Goal: Task Accomplishment & Management: Use online tool/utility

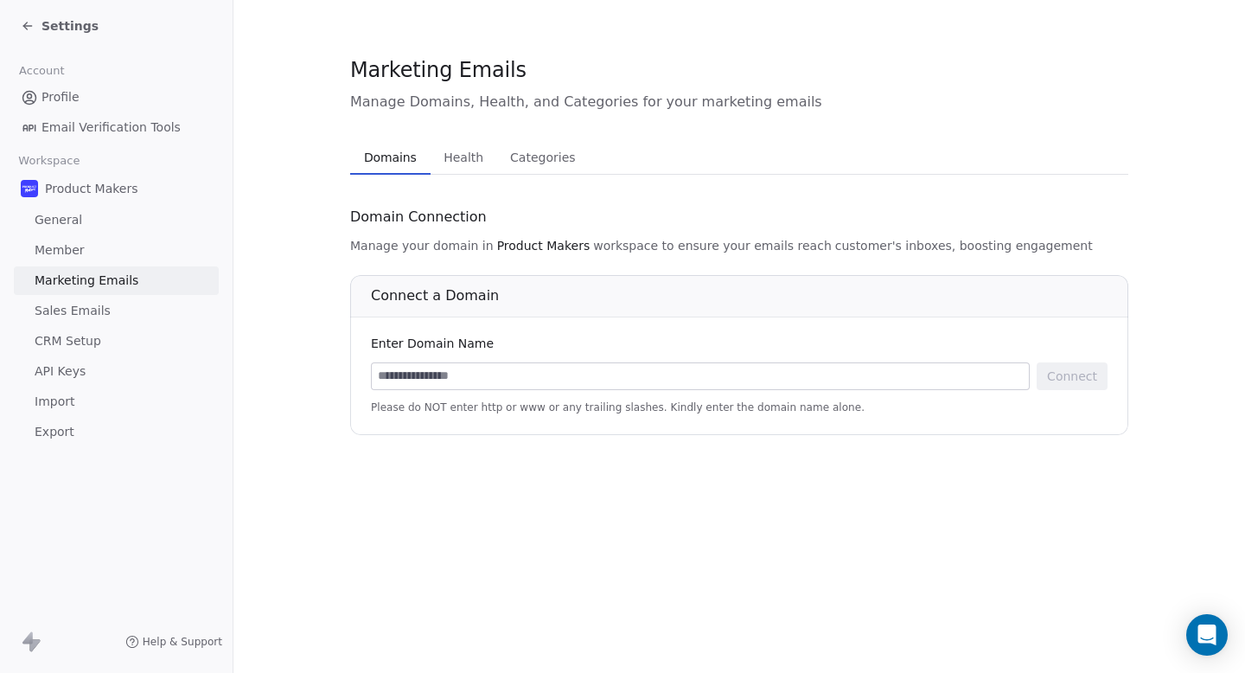
click at [462, 394] on div "Connect Please do NOT enter http or www or any trailing slashes. Kindly enter t…" at bounding box center [739, 388] width 737 height 52
click at [462, 380] on input at bounding box center [700, 376] width 657 height 26
click at [625, 388] on input at bounding box center [700, 376] width 657 height 26
click at [472, 161] on span "Health" at bounding box center [464, 157] width 54 height 24
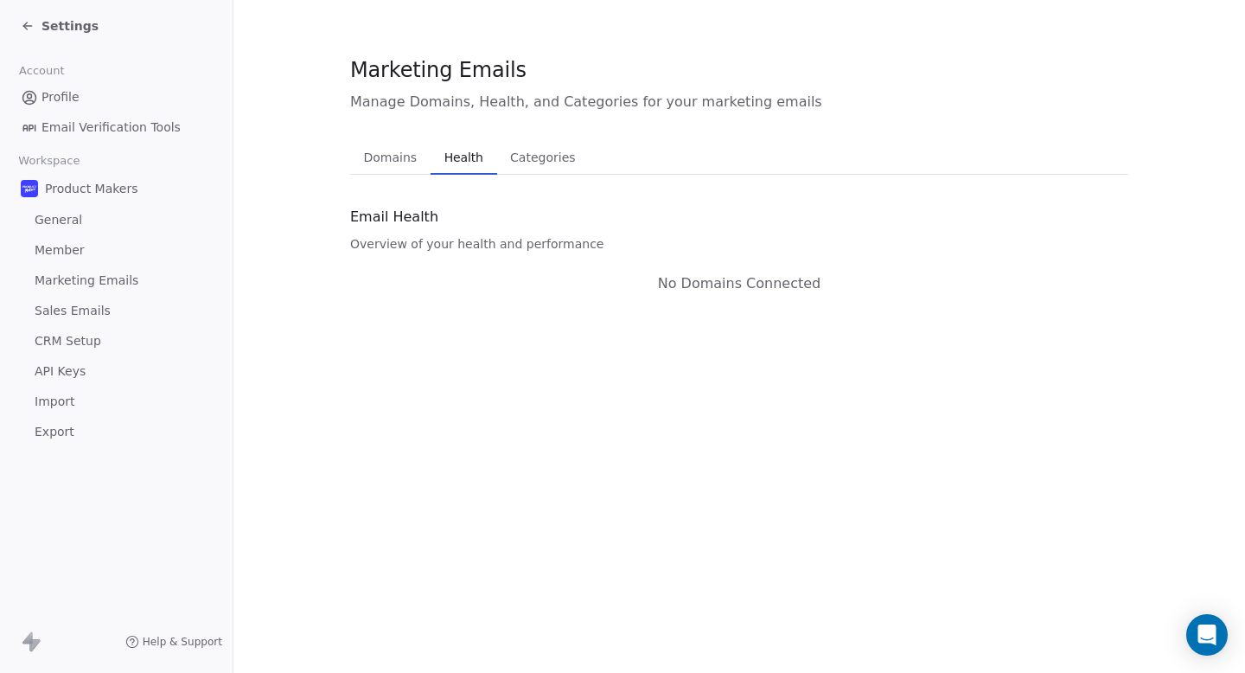
click at [547, 150] on span "Categories" at bounding box center [542, 157] width 79 height 24
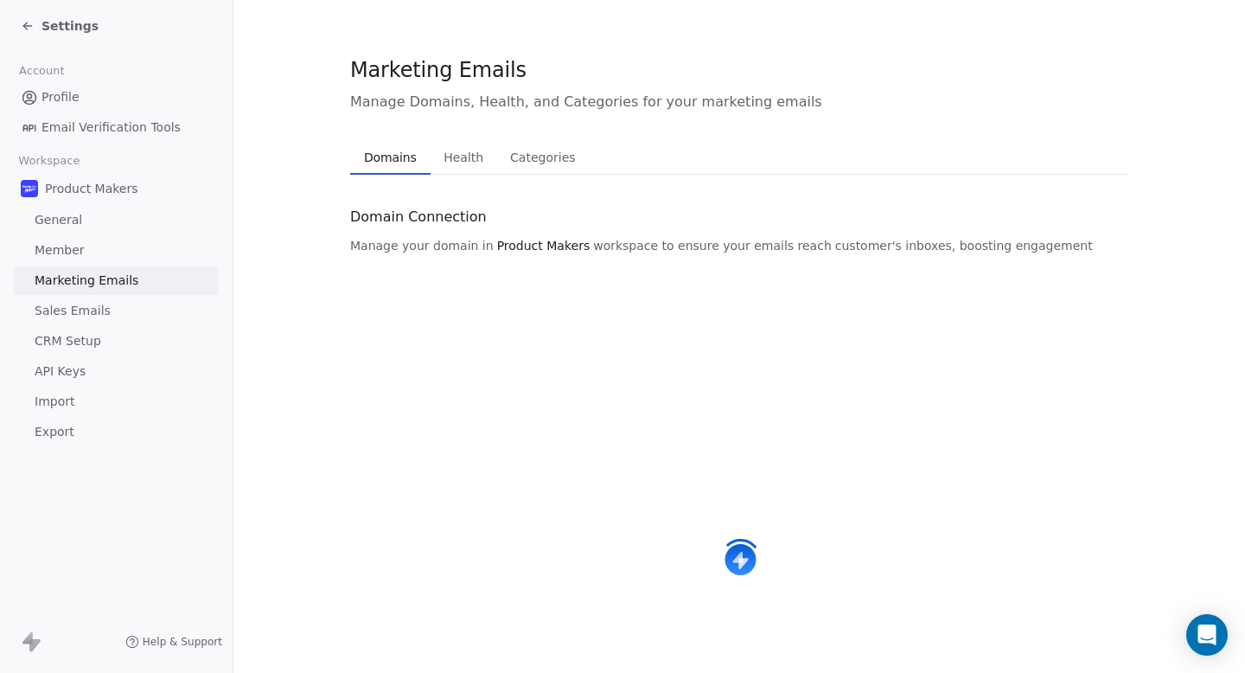
click at [408, 152] on span "Domains" at bounding box center [390, 157] width 67 height 24
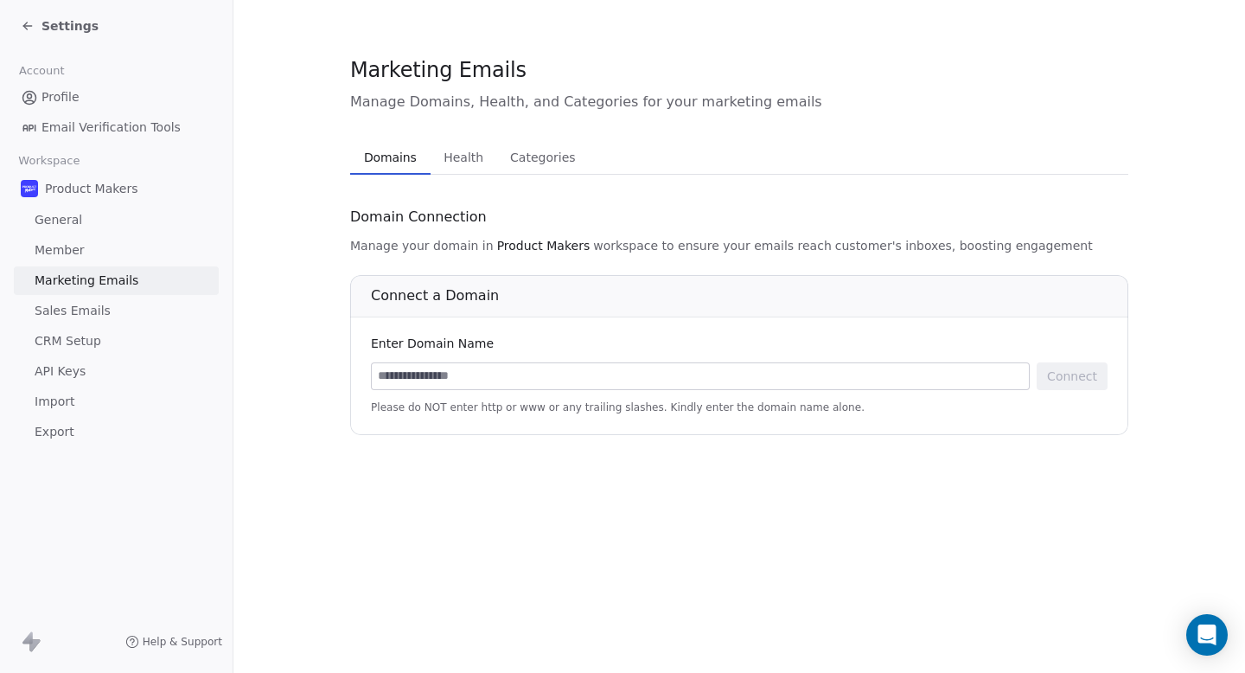
click at [525, 376] on input at bounding box center [700, 376] width 657 height 26
click at [480, 378] on input at bounding box center [700, 376] width 657 height 26
paste input "**********"
type input "**********"
click at [1087, 374] on button "Connect" at bounding box center [1071, 376] width 71 height 28
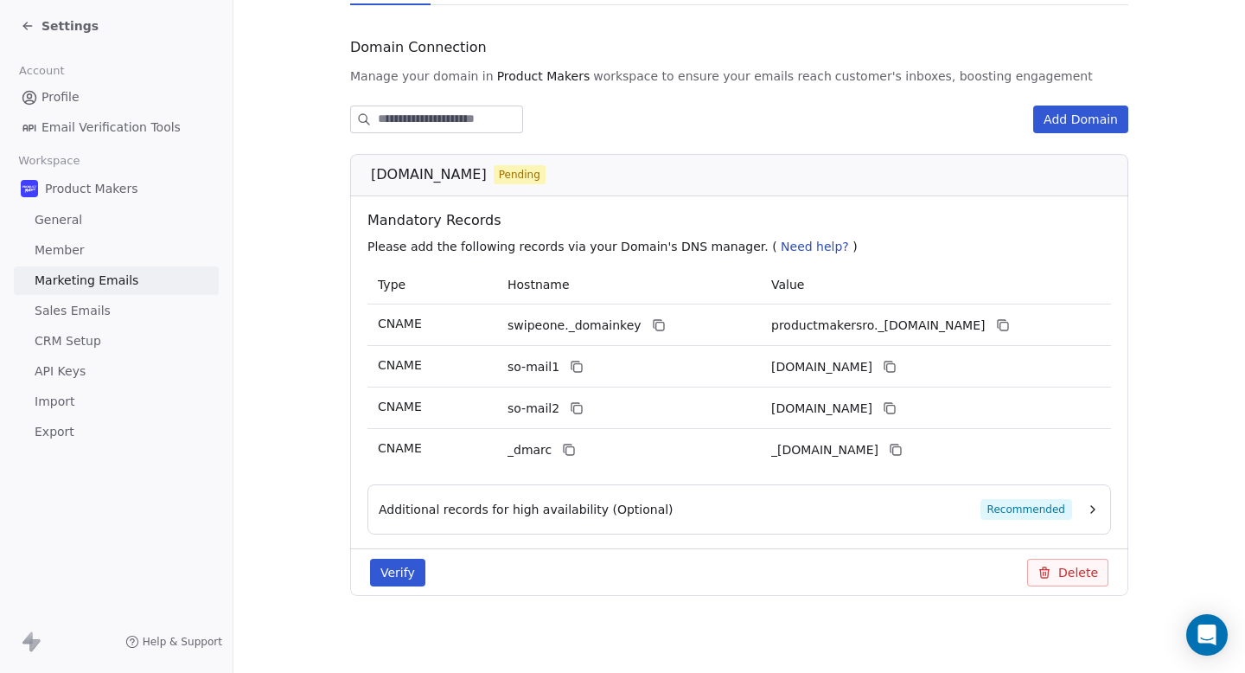
scroll to position [170, 0]
click at [393, 580] on button "Verify" at bounding box center [397, 572] width 55 height 28
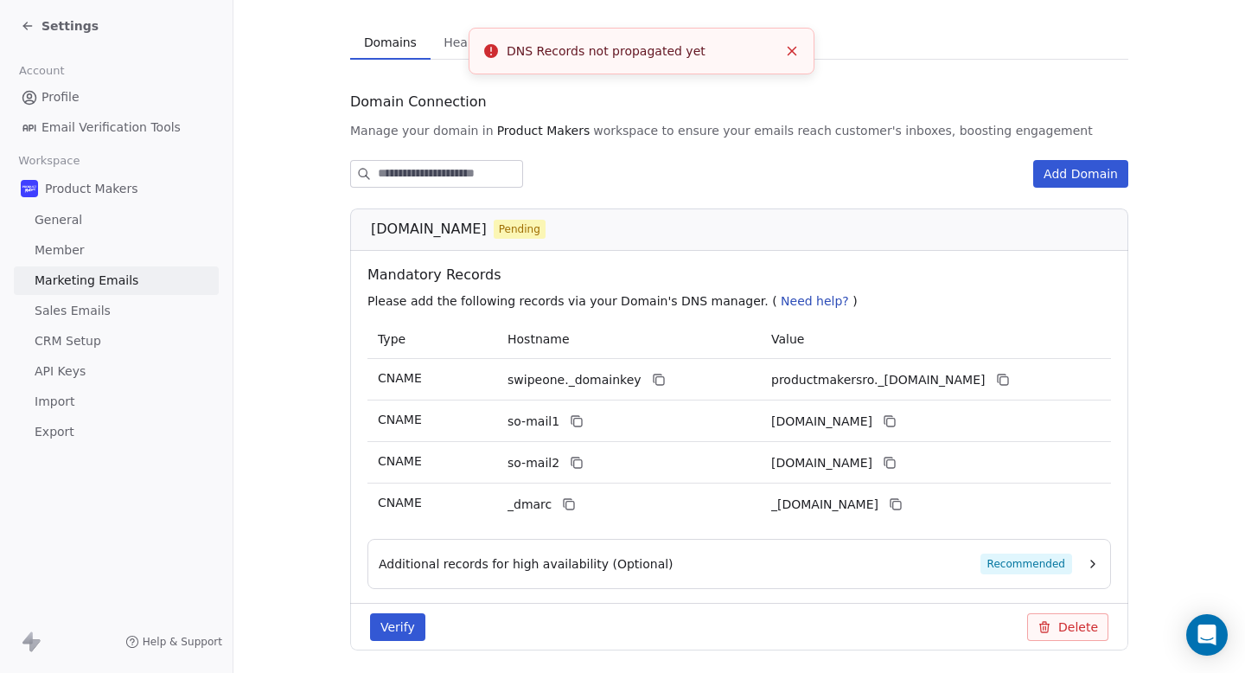
scroll to position [89, 0]
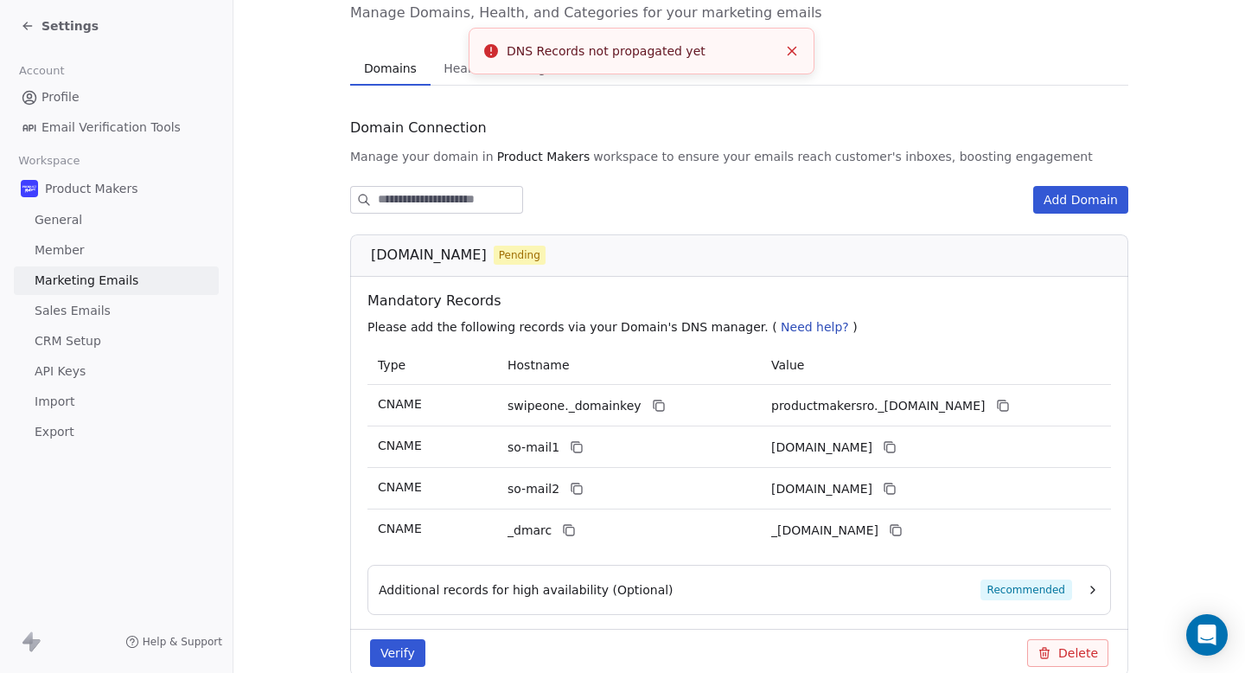
click at [791, 58] on icon "Close toast" at bounding box center [792, 51] width 16 height 16
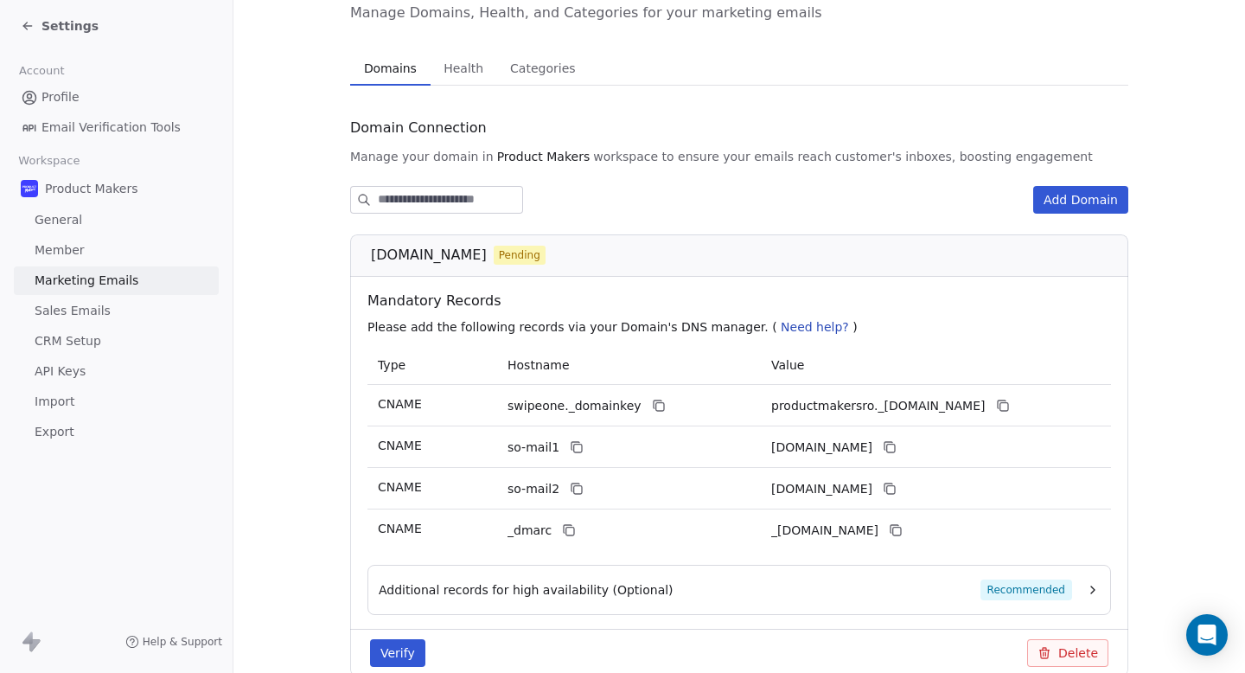
scroll to position [175, 0]
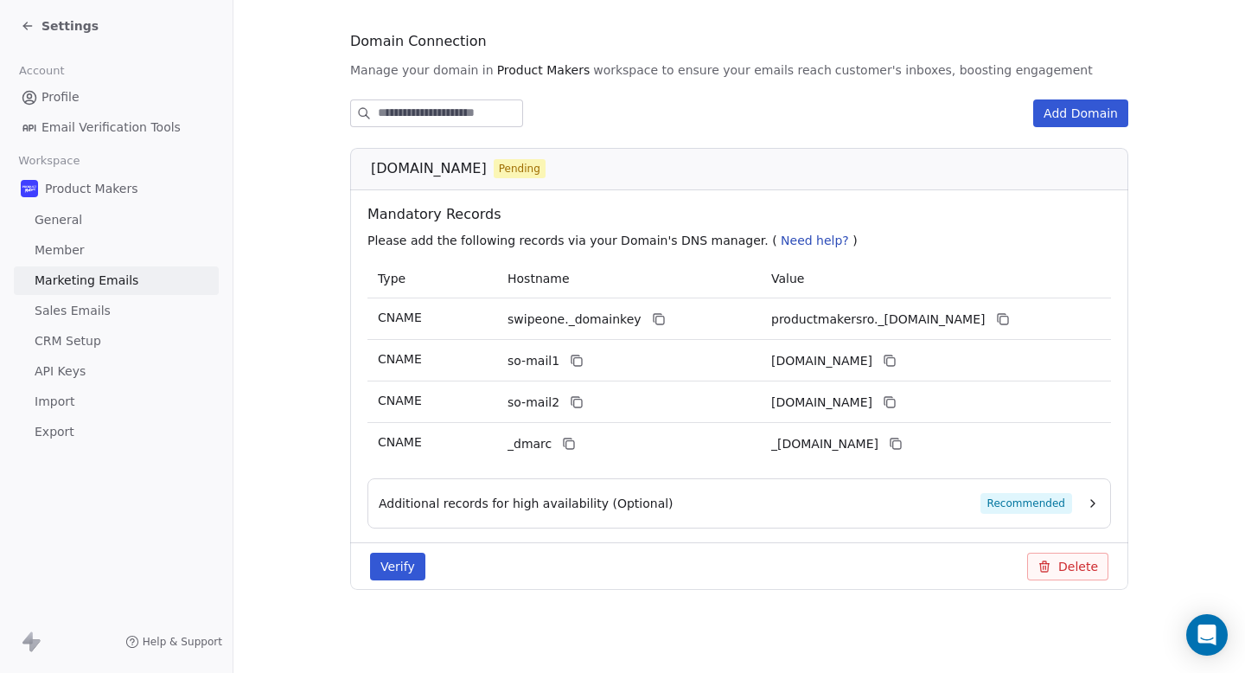
click at [1091, 110] on button "Add Domain" at bounding box center [1080, 113] width 95 height 28
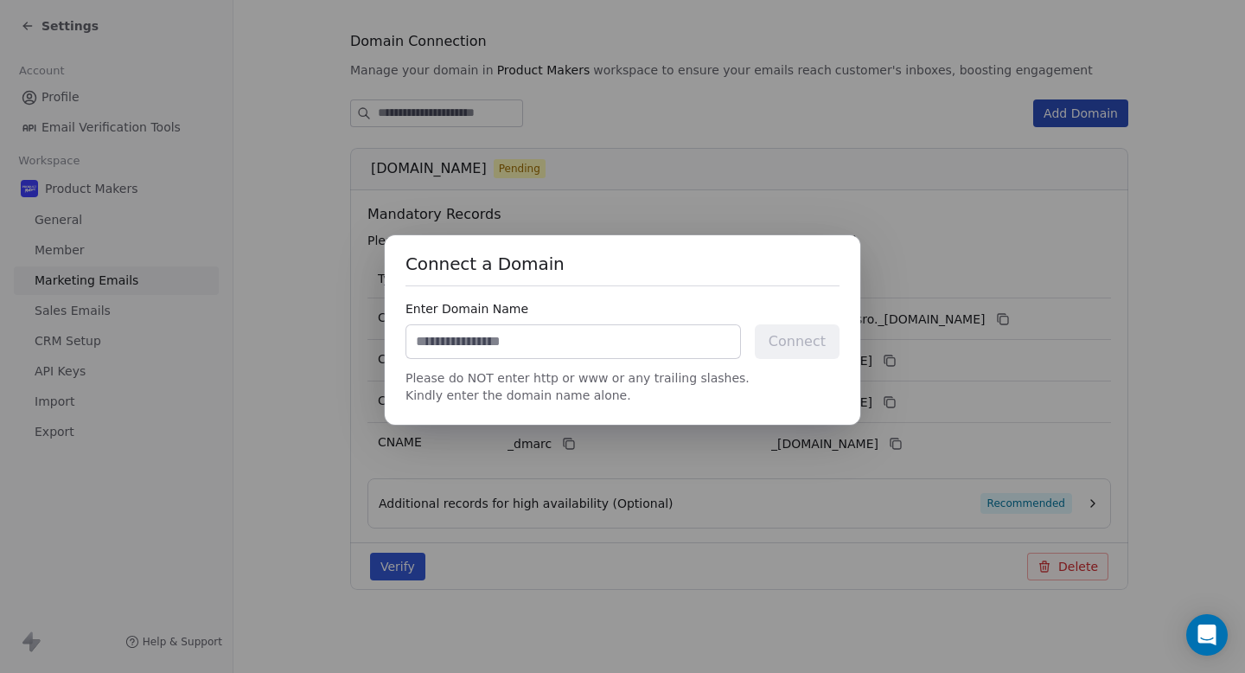
click at [880, 259] on div "Connect a Domain Enter Domain Name Connect Please do NOT enter http or www or a…" at bounding box center [622, 335] width 1245 height 257
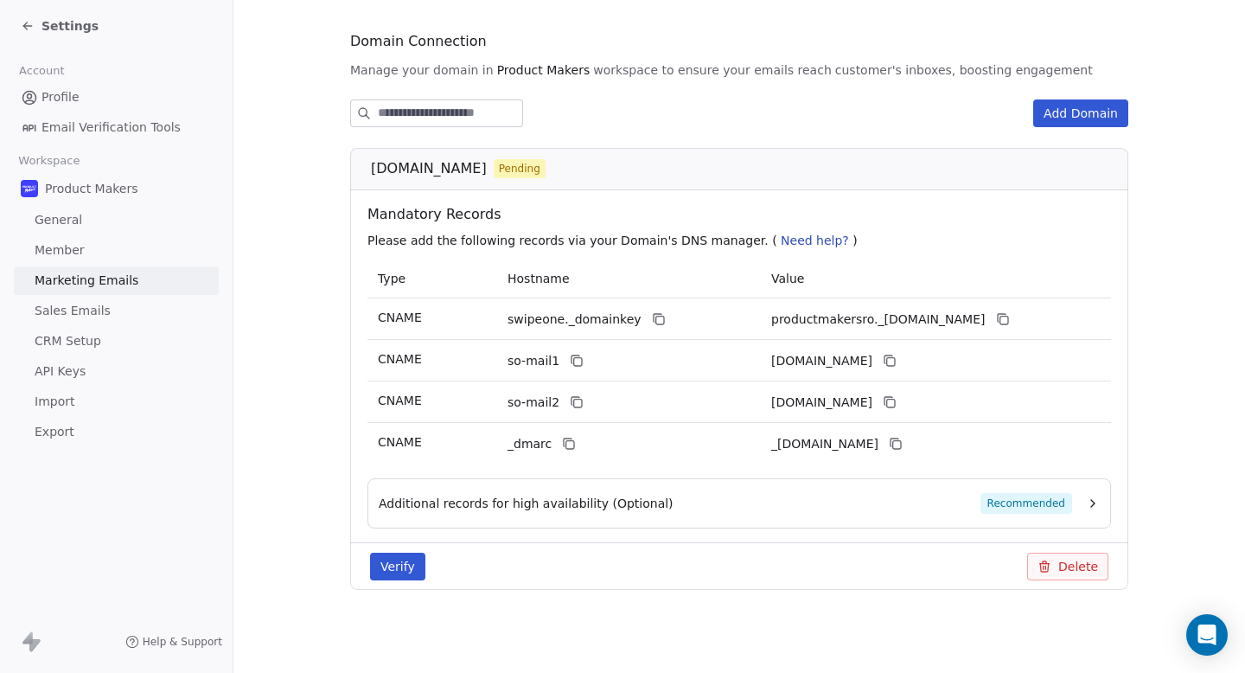
click at [775, 507] on div "Additional records for high availability (Optional) Recommended" at bounding box center [725, 503] width 693 height 21
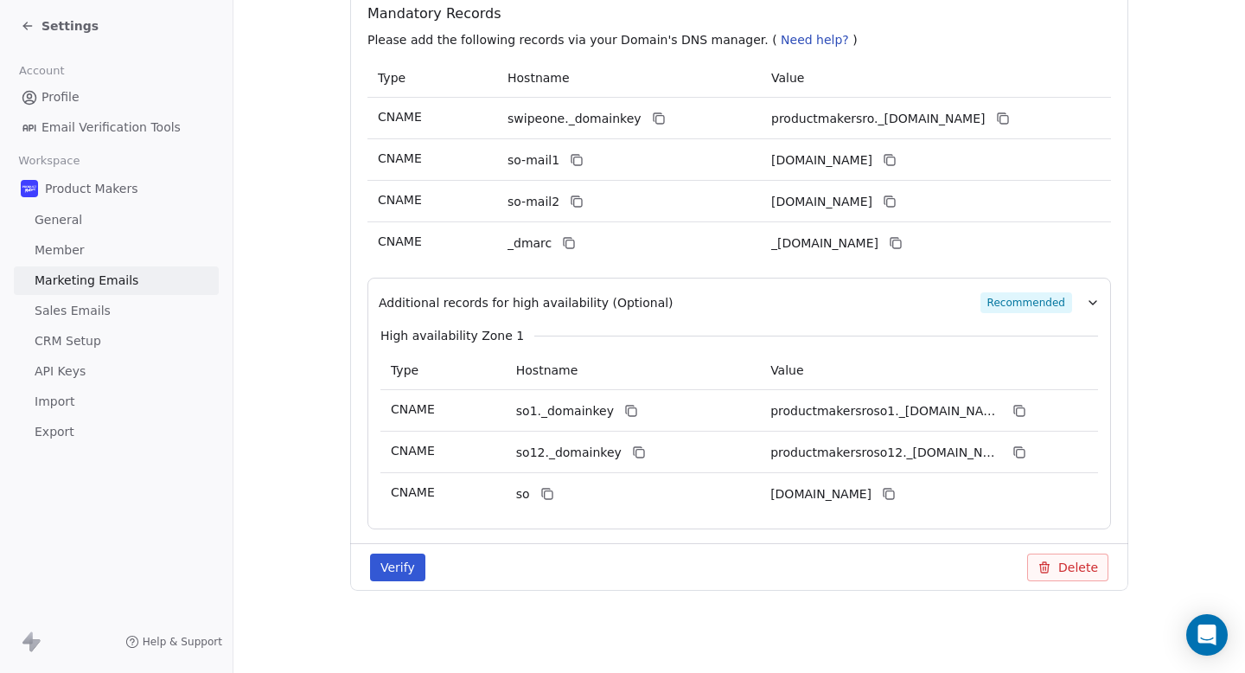
scroll to position [368, 0]
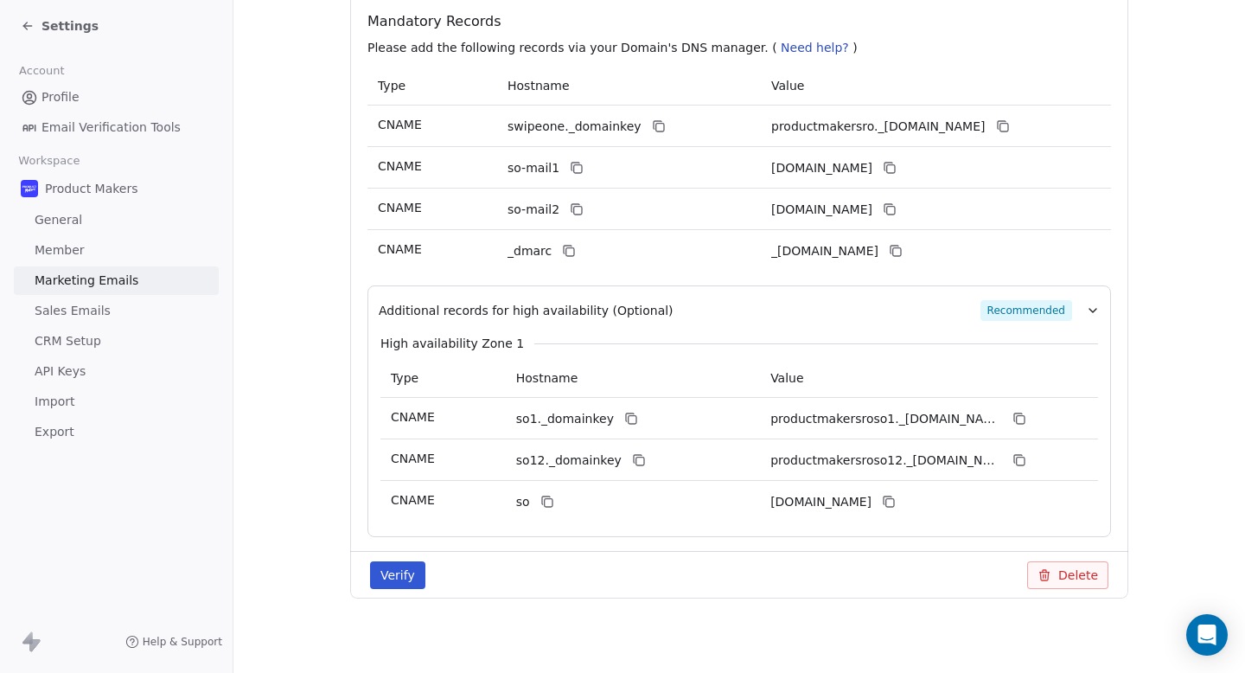
click at [414, 569] on button "Verify" at bounding box center [397, 575] width 55 height 28
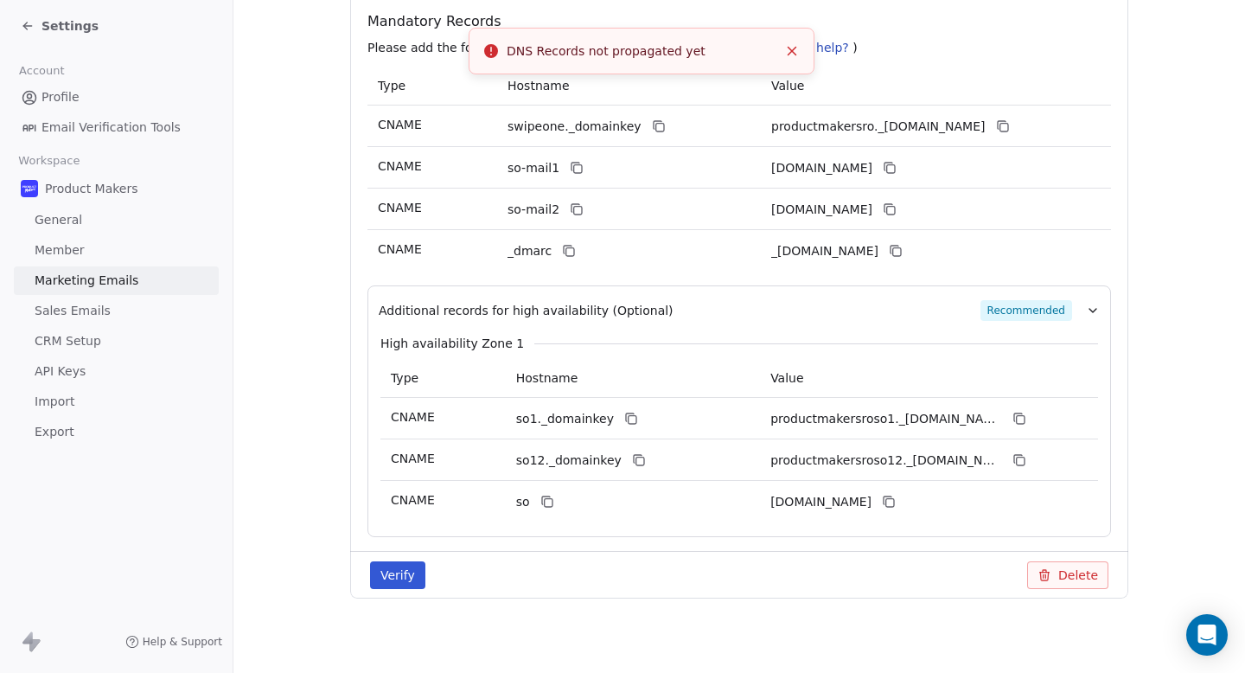
click at [387, 570] on button "Verify" at bounding box center [397, 575] width 55 height 28
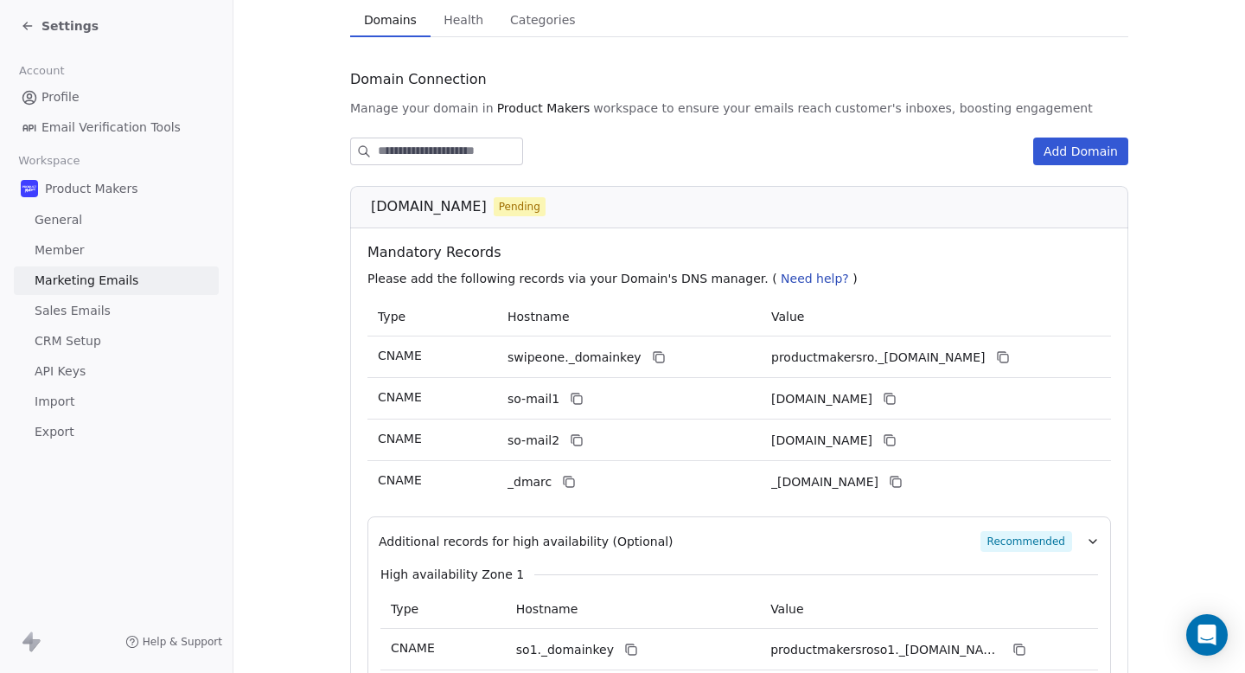
scroll to position [0, 0]
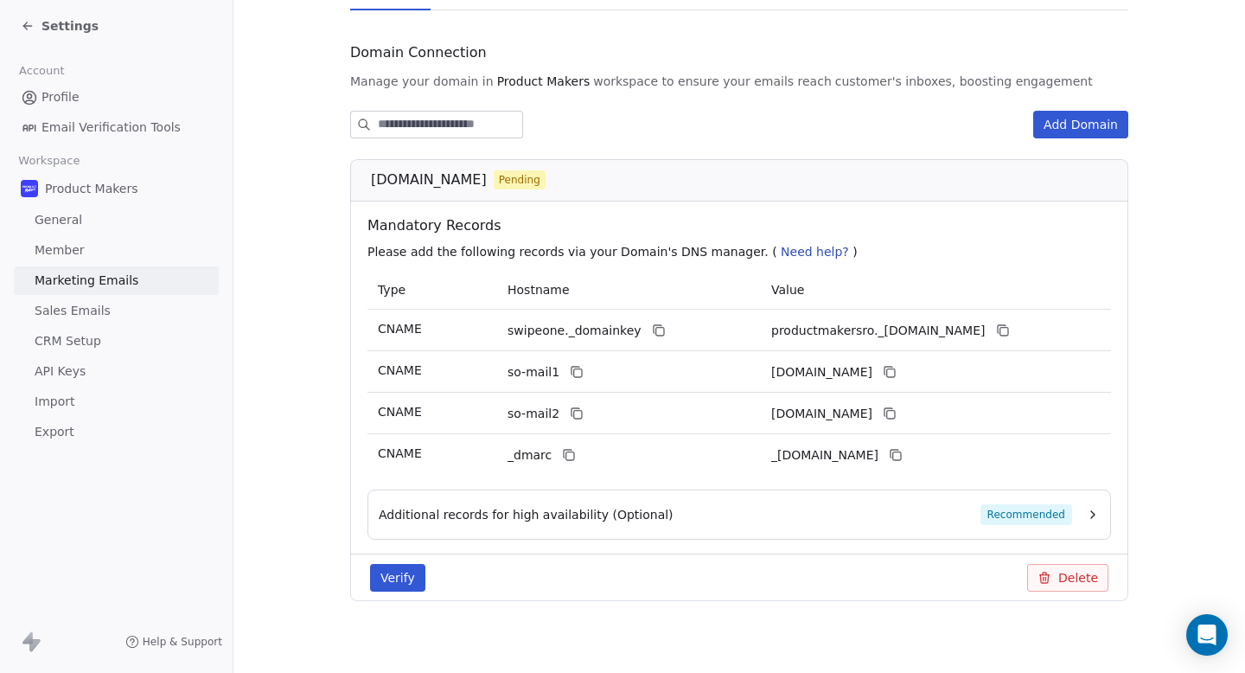
scroll to position [175, 0]
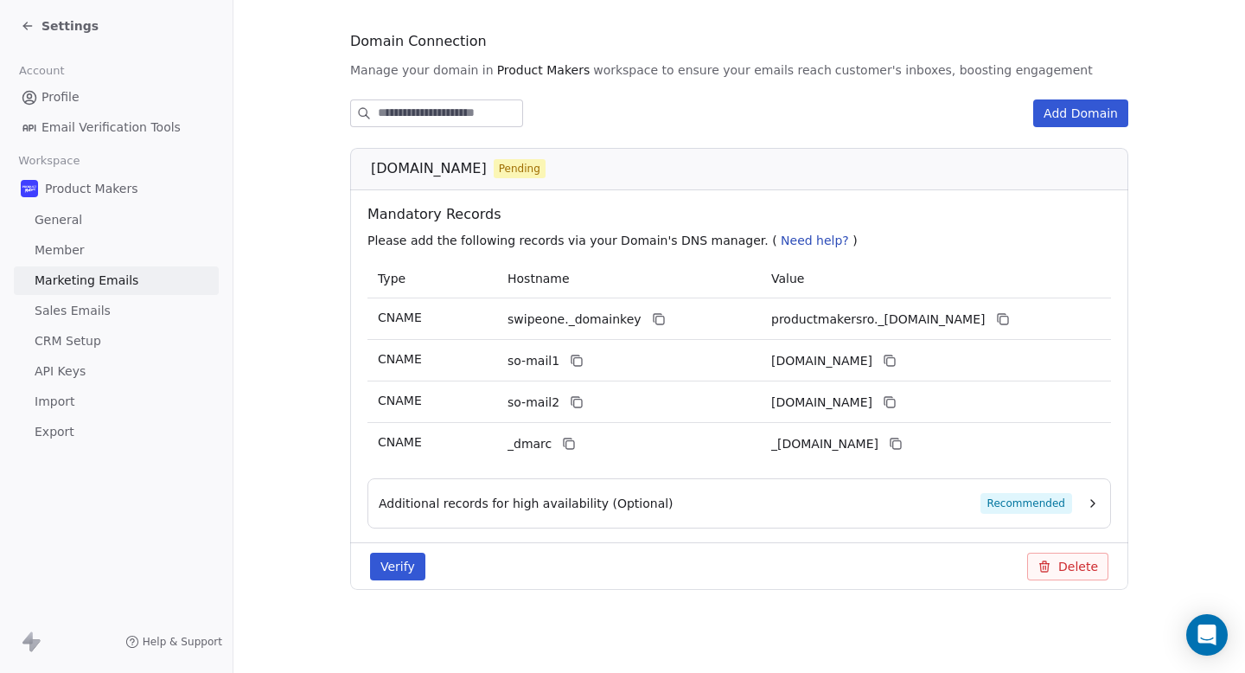
click at [410, 563] on button "Verify" at bounding box center [397, 566] width 55 height 28
click at [392, 563] on button "Verify" at bounding box center [397, 566] width 55 height 28
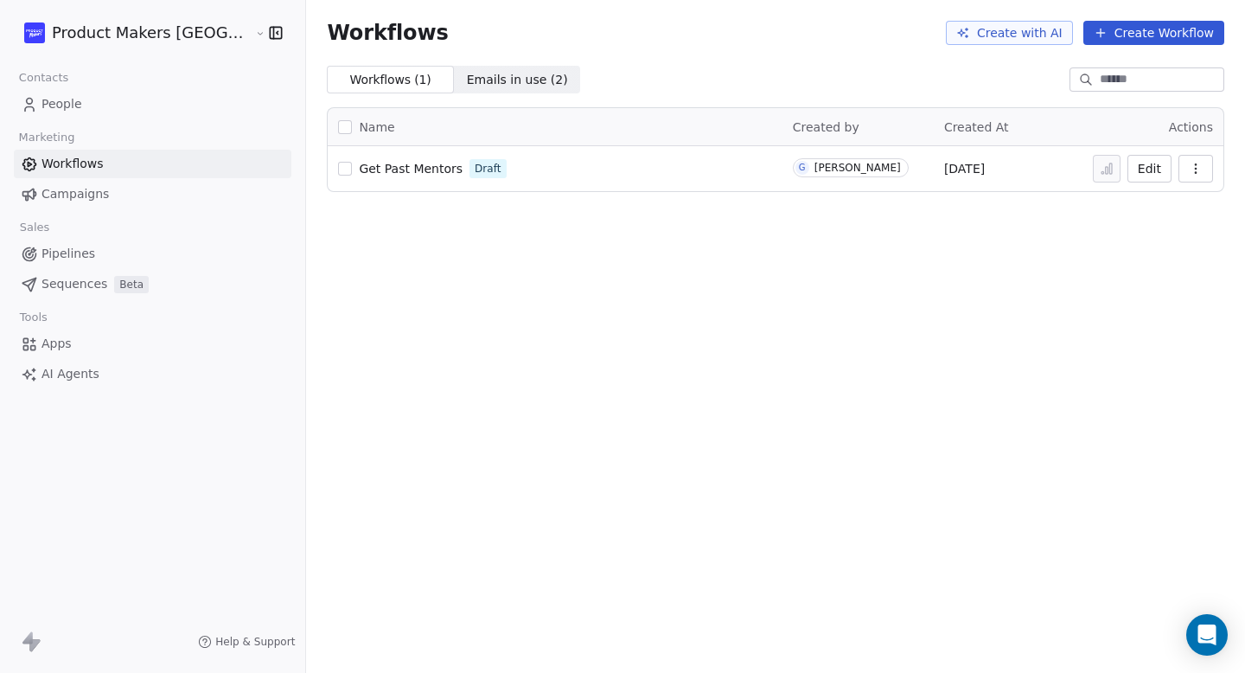
click at [1154, 36] on button "Create Workflow" at bounding box center [1153, 33] width 141 height 24
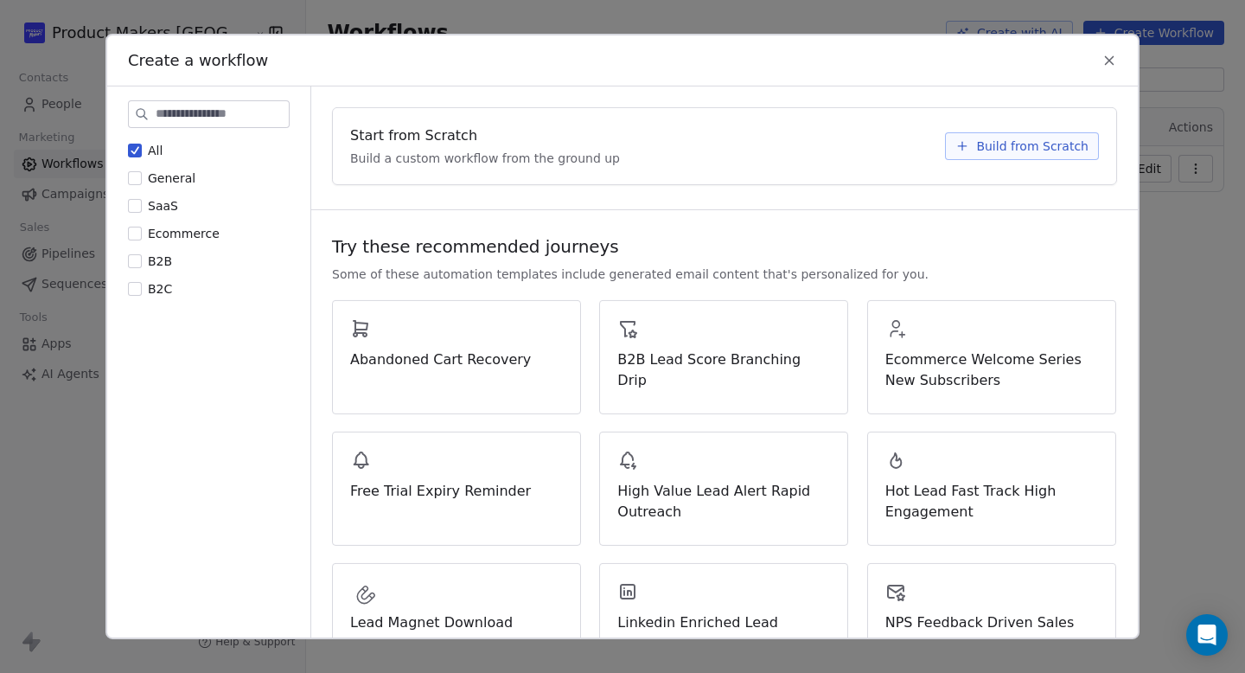
click at [1011, 144] on span "Build from Scratch" at bounding box center [1032, 145] width 112 height 17
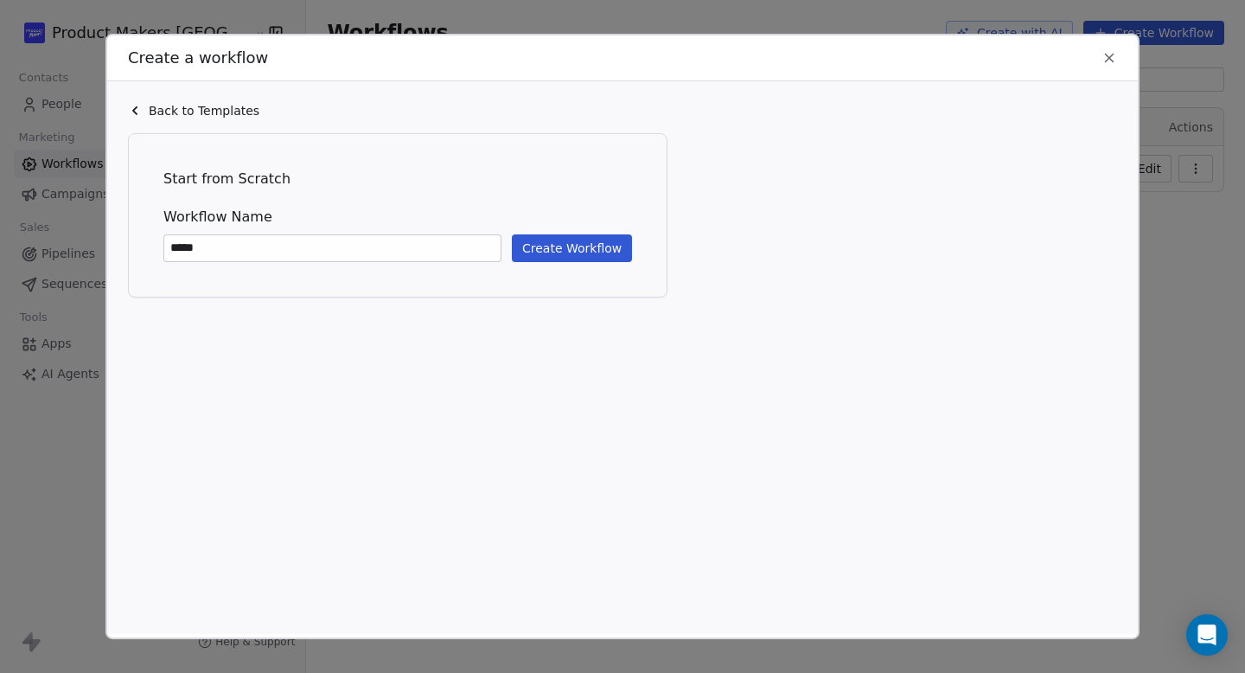
type input "****"
click at [1101, 53] on icon at bounding box center [1109, 58] width 16 height 16
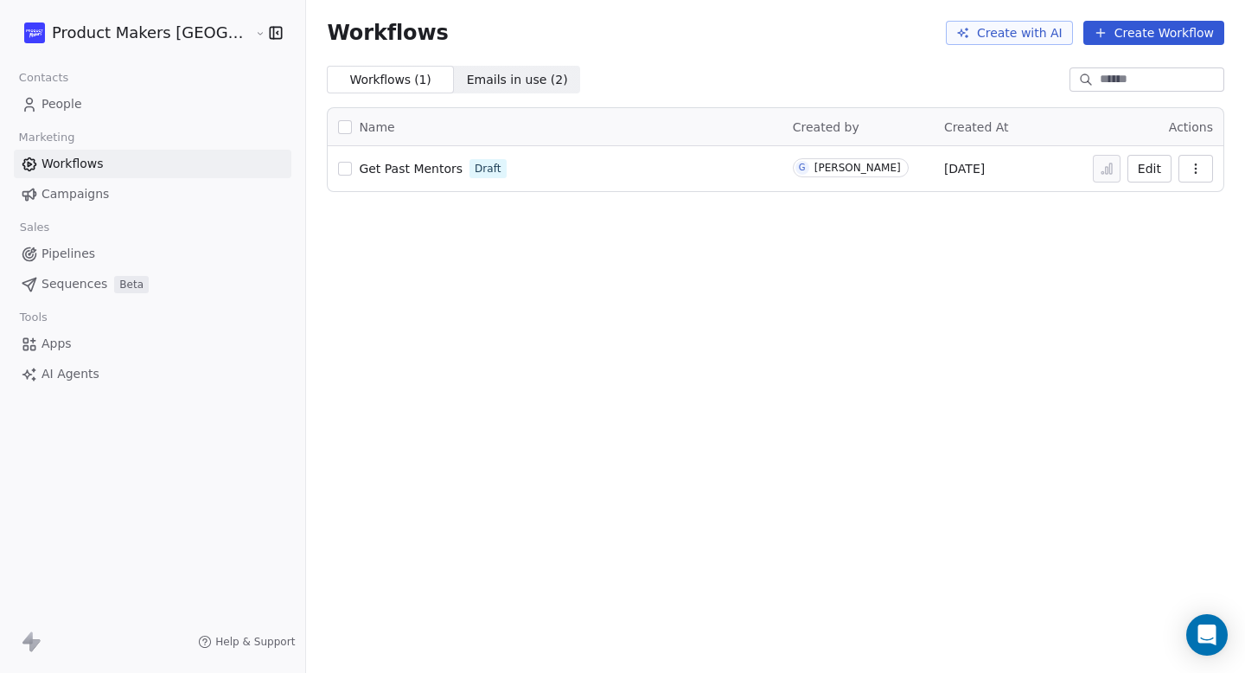
click at [359, 169] on span "Get Past Mentors" at bounding box center [411, 169] width 104 height 14
click at [372, 171] on span "Get Past Mentors" at bounding box center [411, 169] width 104 height 14
